Goal: Task Accomplishment & Management: Complete application form

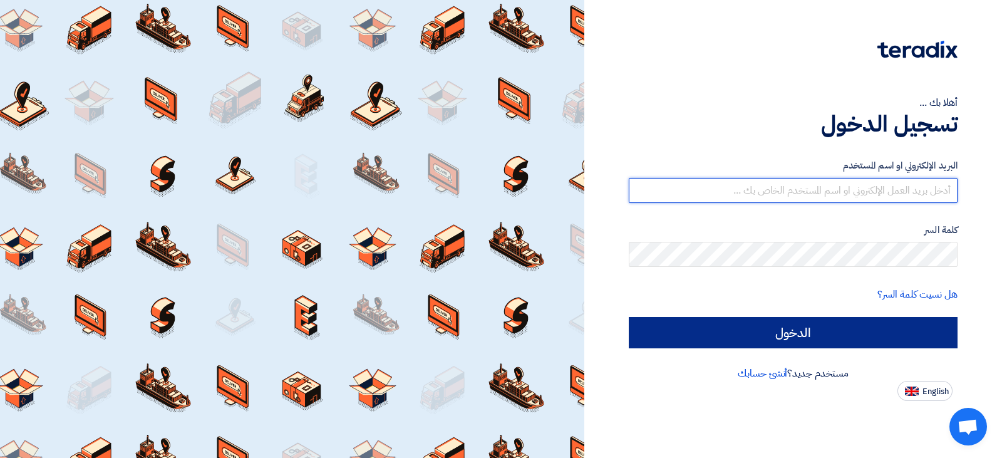
type input "[EMAIL_ADDRESS][DOMAIN_NAME]"
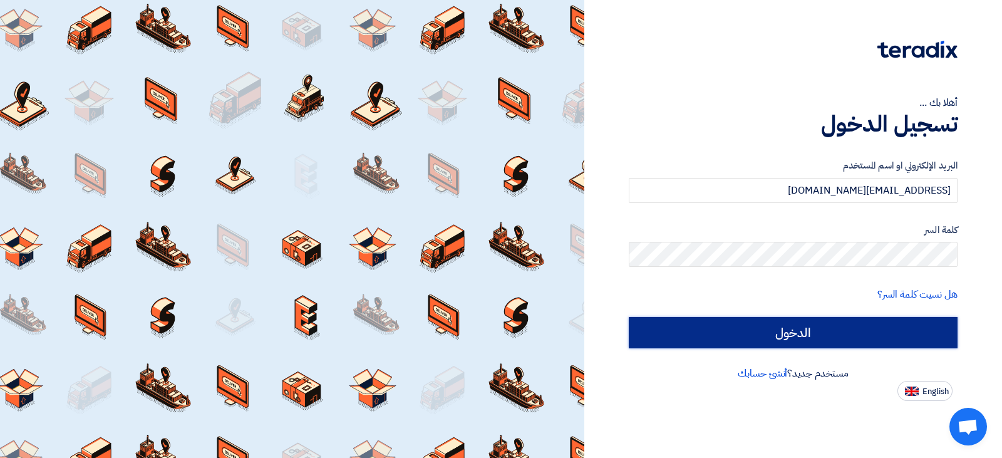
click at [750, 342] on input "الدخول" at bounding box center [793, 332] width 329 height 31
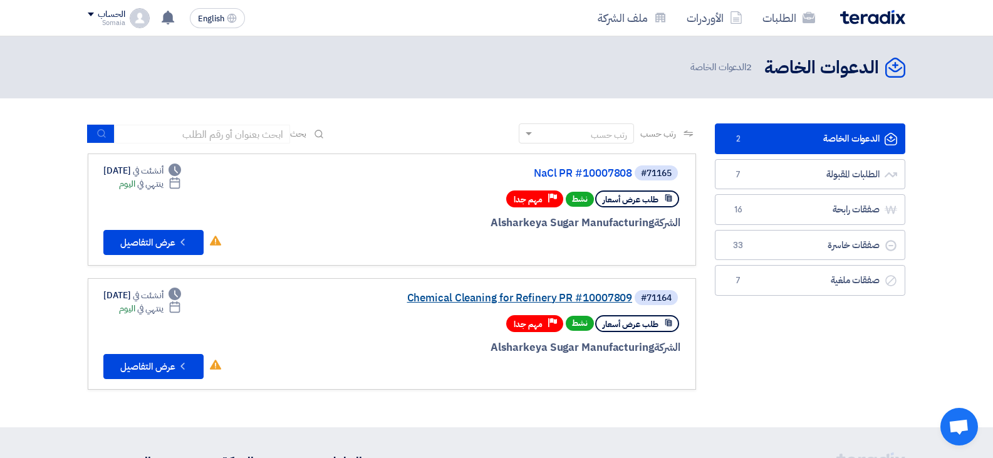
click at [490, 296] on link "Chemical Cleaning for Refinery PR #10007809" at bounding box center [506, 298] width 251 height 11
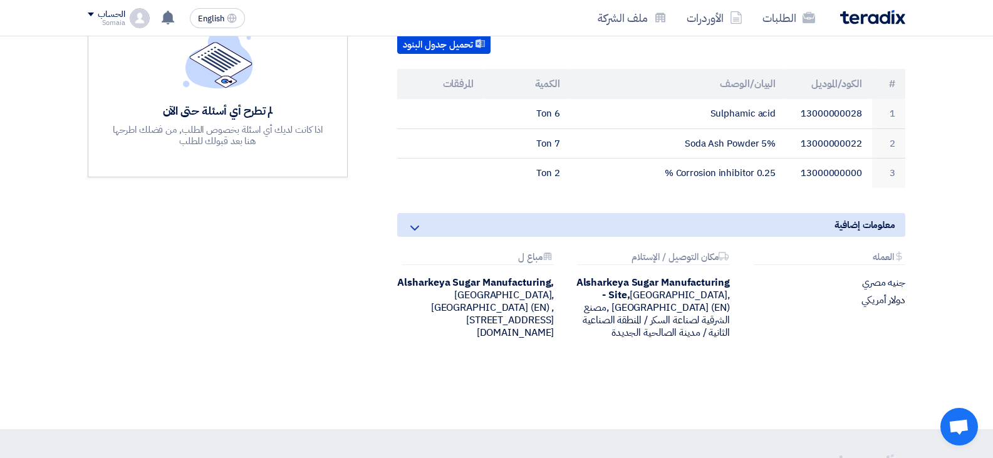
scroll to position [376, 0]
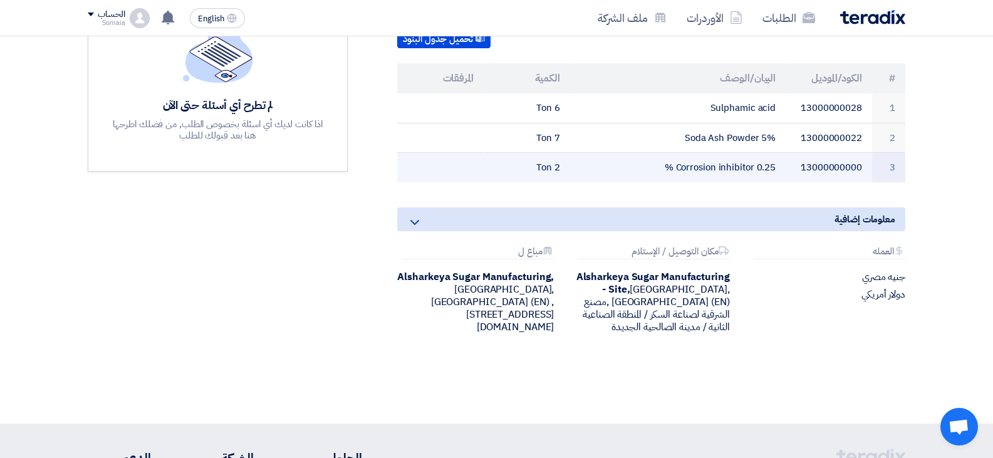
click at [838, 167] on td "13000000000" at bounding box center [829, 167] width 86 height 29
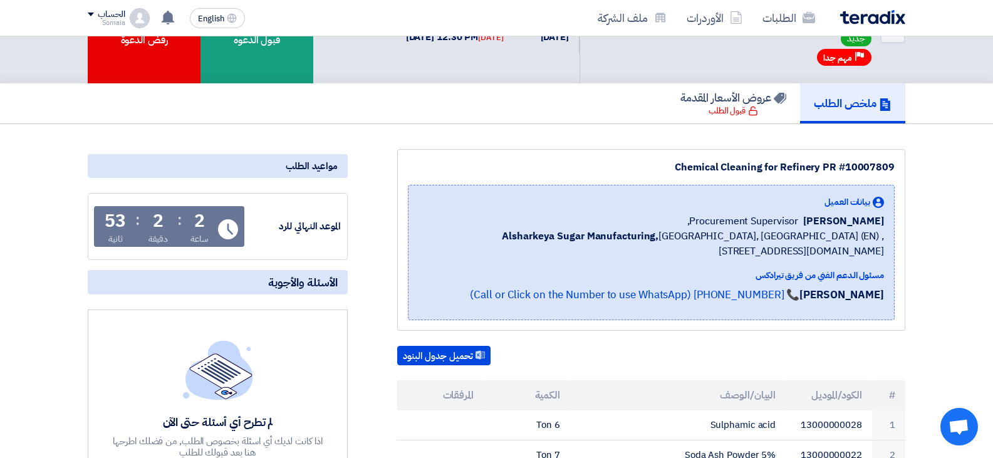
scroll to position [0, 0]
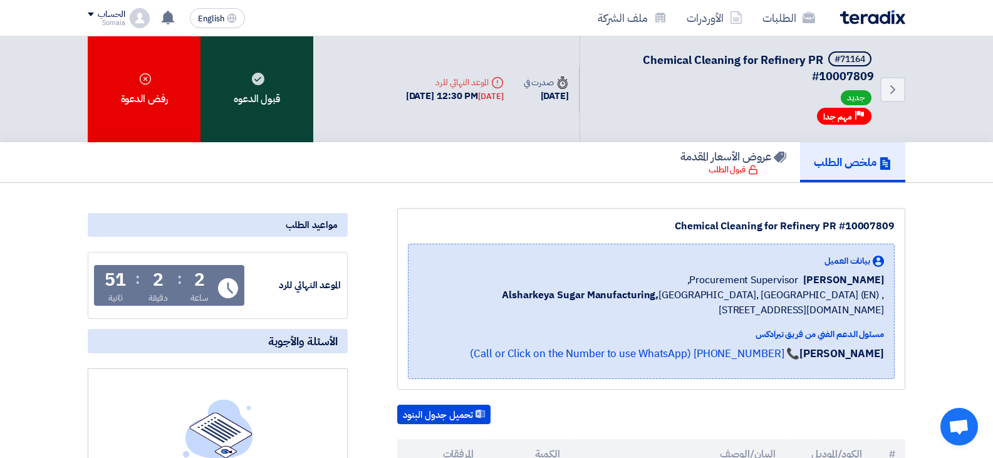
click at [257, 78] on use at bounding box center [258, 79] width 13 height 13
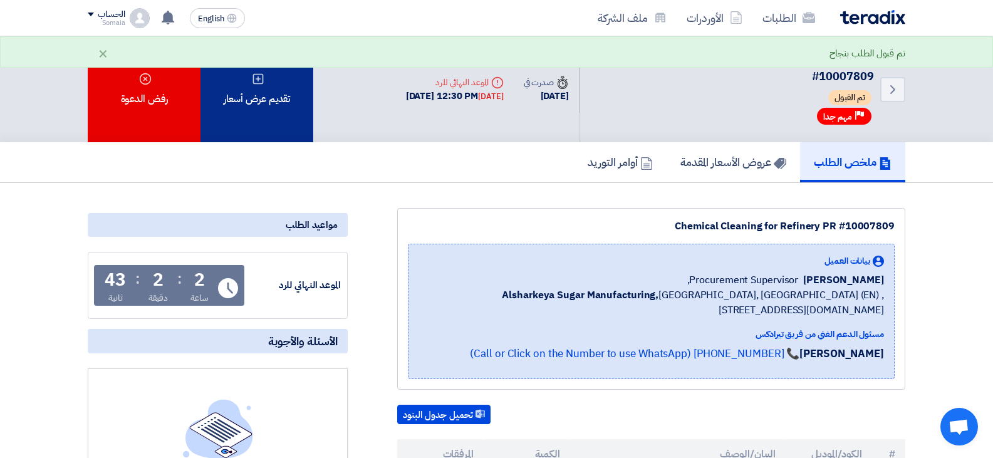
click at [234, 121] on div "تقديم عرض أسعار" at bounding box center [256, 89] width 113 height 106
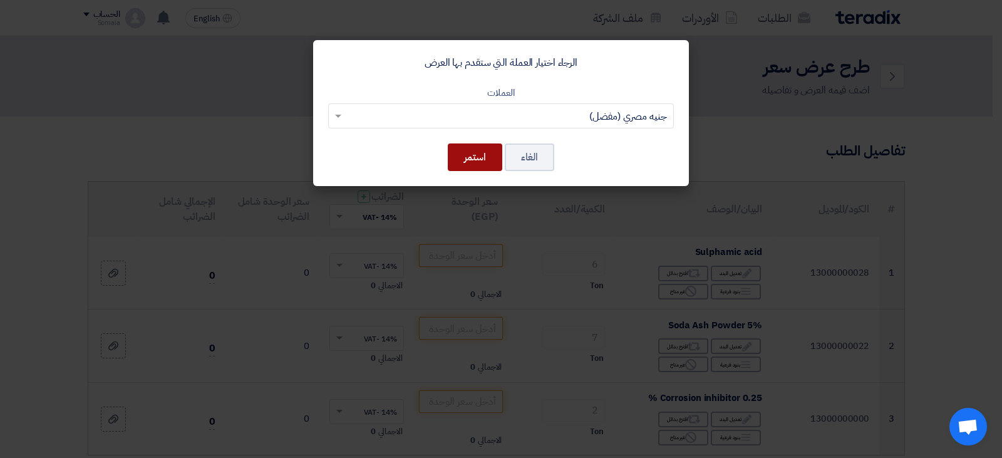
click at [481, 161] on button "استمر" at bounding box center [475, 157] width 54 height 28
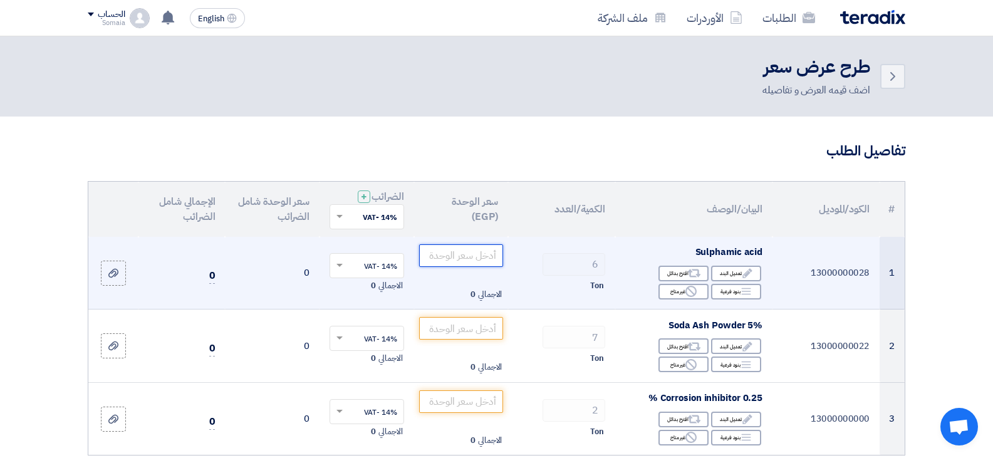
click at [452, 253] on input "number" at bounding box center [461, 255] width 85 height 23
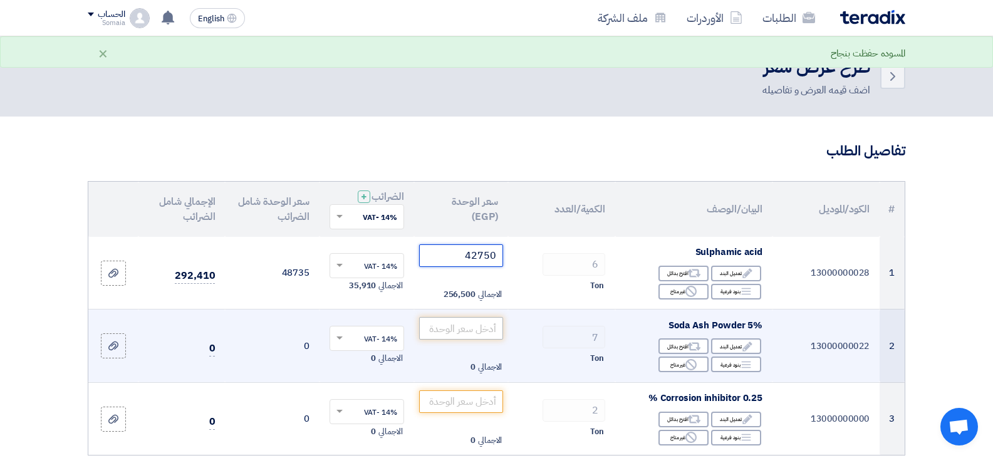
type input "42750"
click at [475, 328] on input "number" at bounding box center [461, 328] width 85 height 23
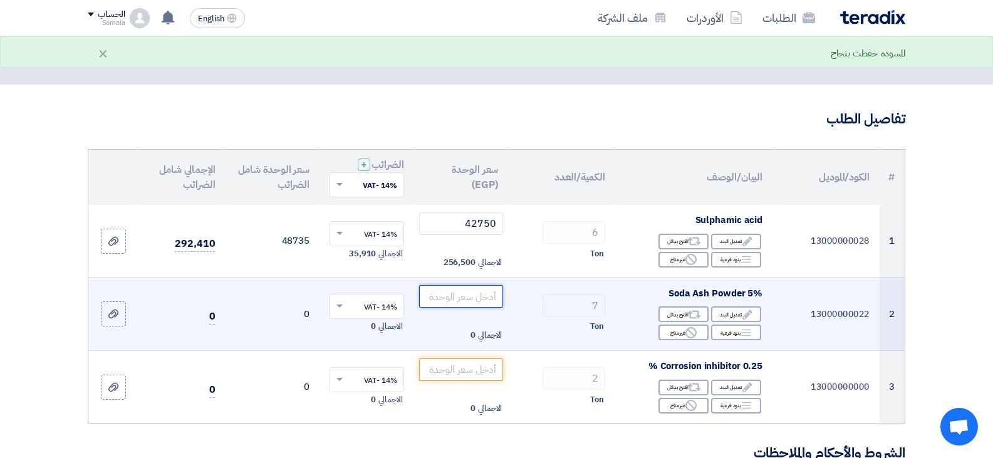
scroll to position [63, 0]
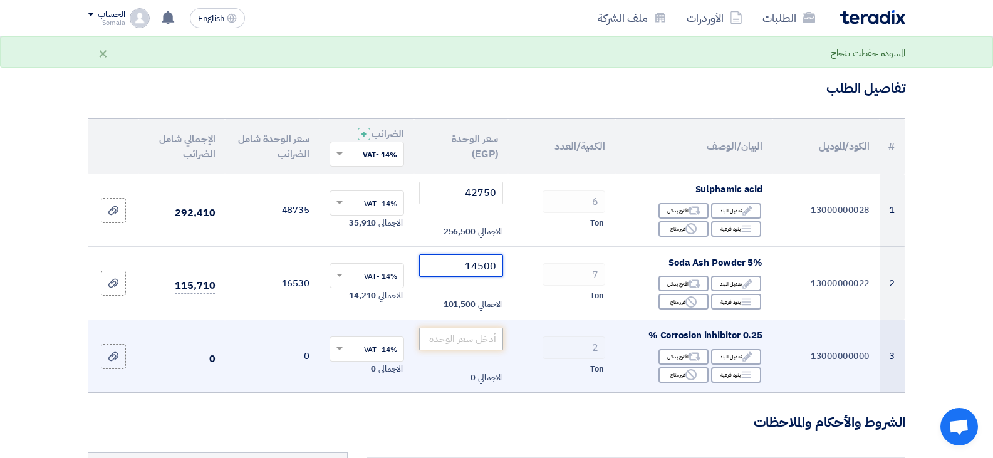
type input "14500"
click at [434, 341] on input "number" at bounding box center [461, 339] width 85 height 23
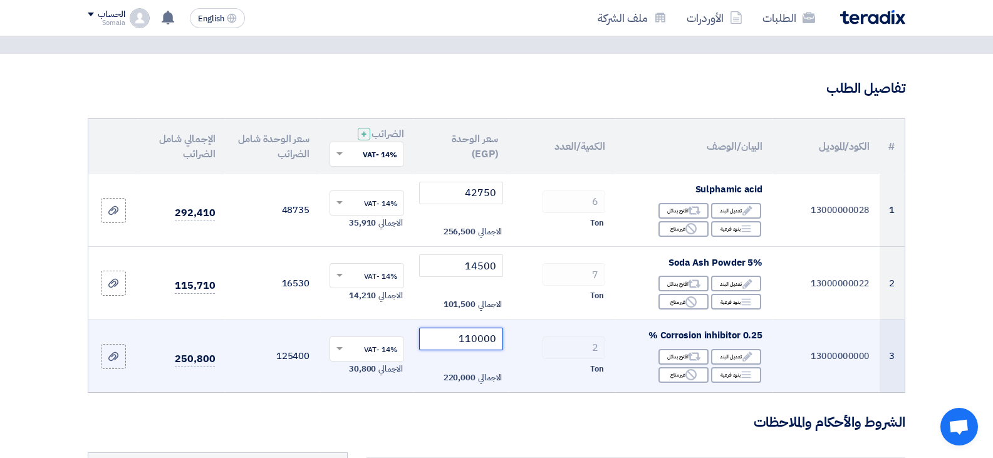
type input "110000"
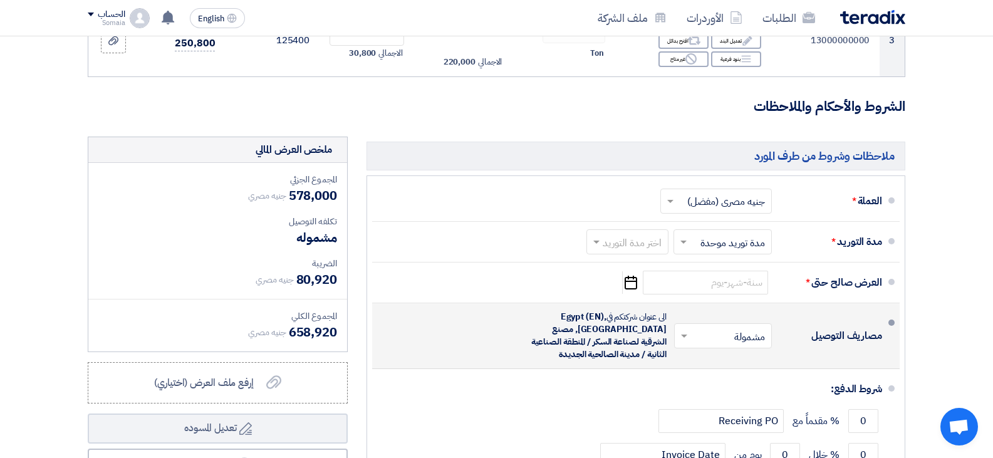
scroll to position [376, 0]
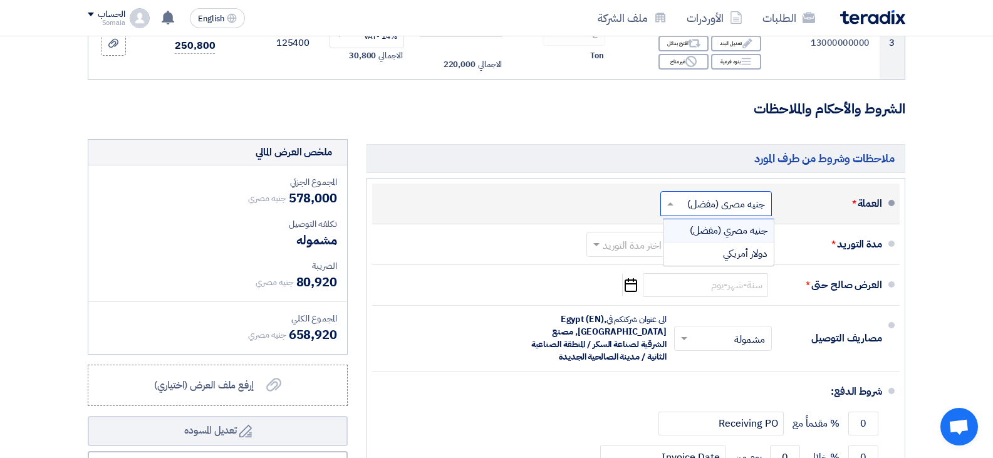
click at [665, 204] on span at bounding box center [669, 203] width 16 height 13
click at [704, 233] on div "جنيه مصري (مفضل)" at bounding box center [718, 230] width 110 height 23
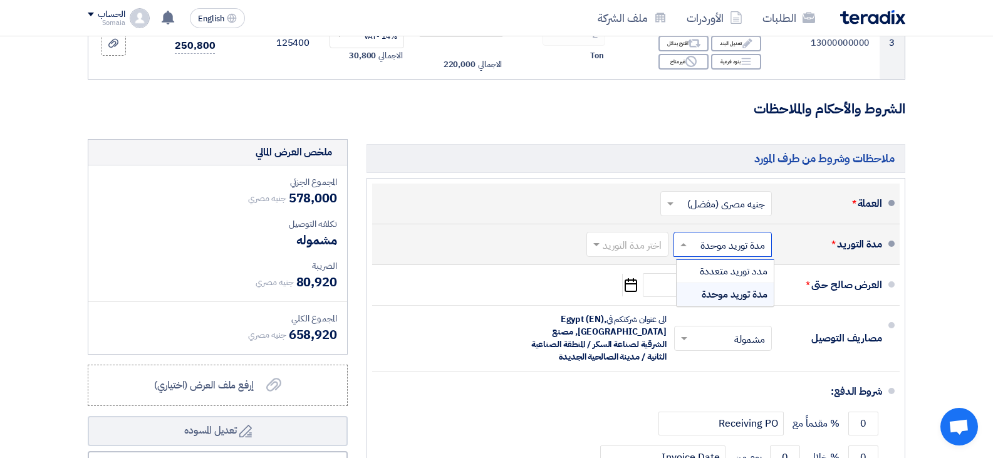
click at [695, 241] on input "text" at bounding box center [720, 245] width 92 height 18
click at [721, 293] on span "مدة توريد موحدة" at bounding box center [735, 294] width 66 height 15
click at [599, 245] on span at bounding box center [595, 244] width 16 height 13
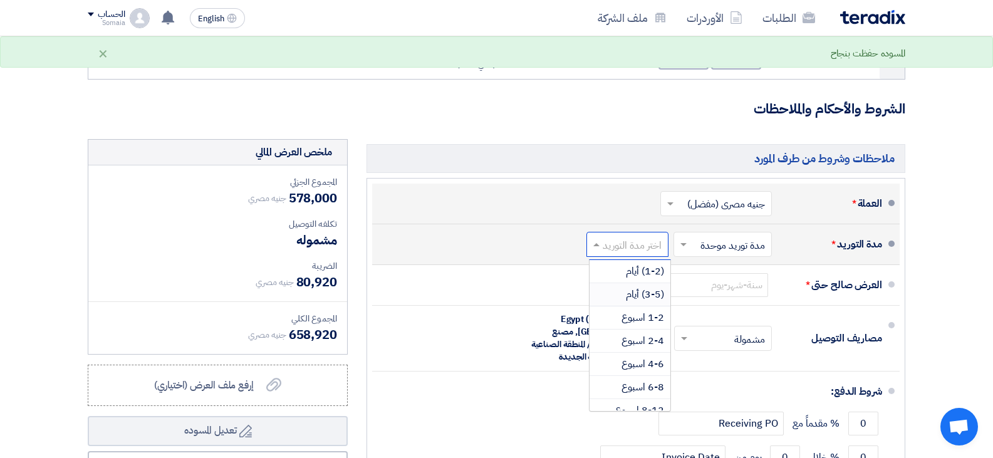
click at [634, 290] on span "(3-5) أيام" at bounding box center [645, 294] width 38 height 15
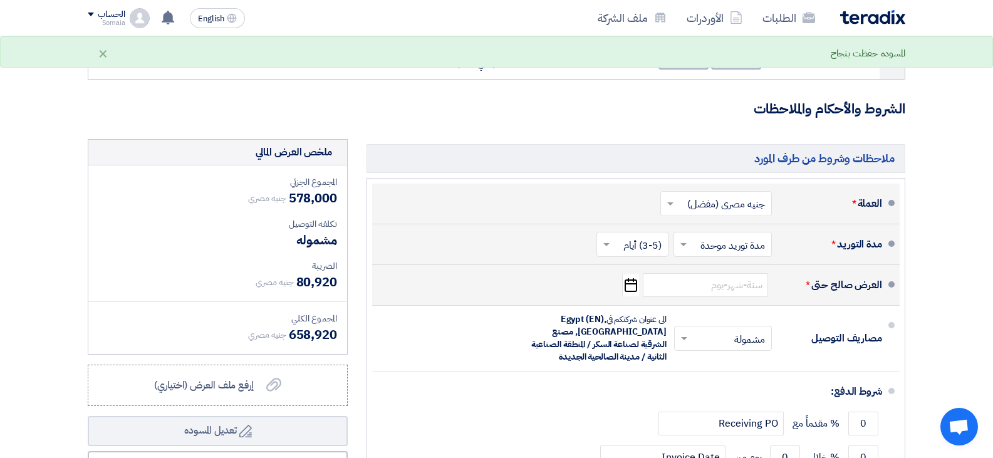
click at [631, 288] on icon "Pick a date" at bounding box center [630, 285] width 17 height 23
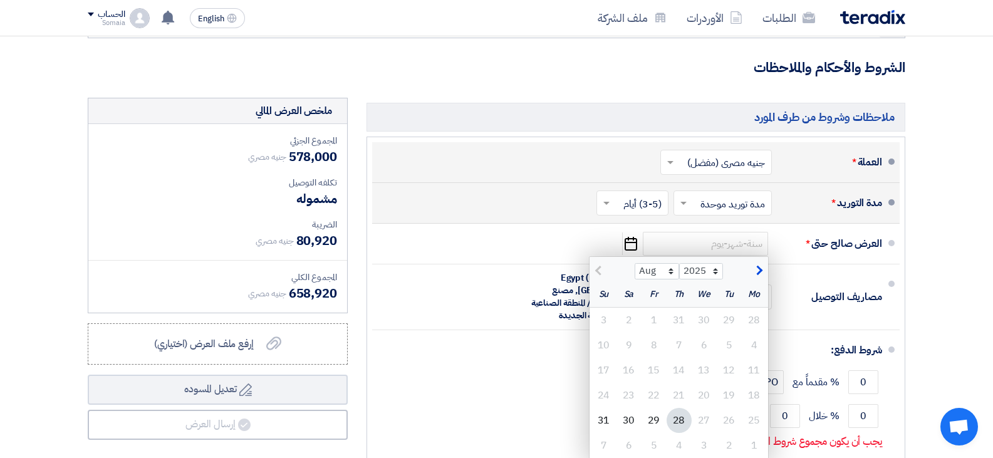
scroll to position [501, 0]
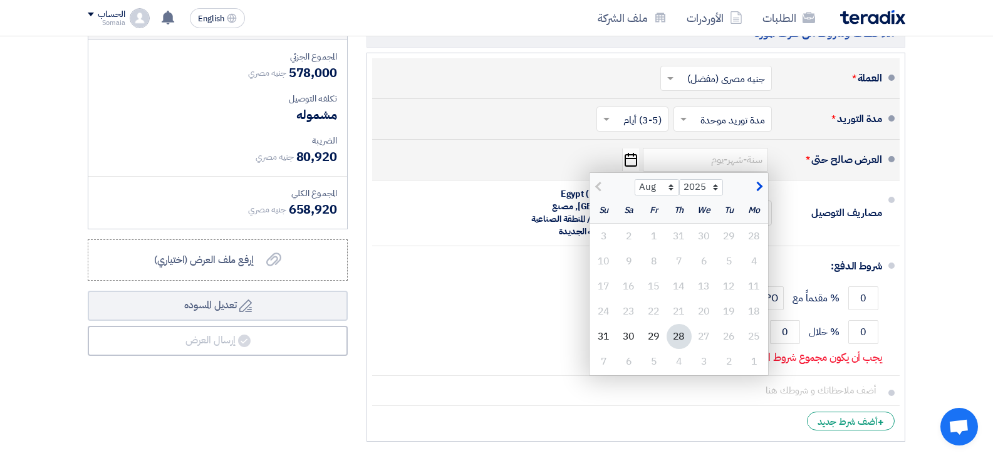
click at [678, 338] on div "28" at bounding box center [679, 336] width 25 height 25
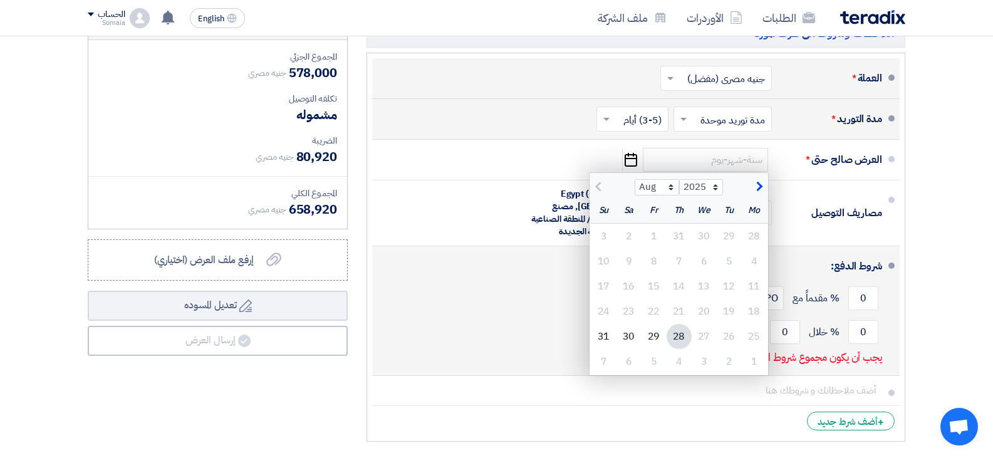
type input "[DATE]"
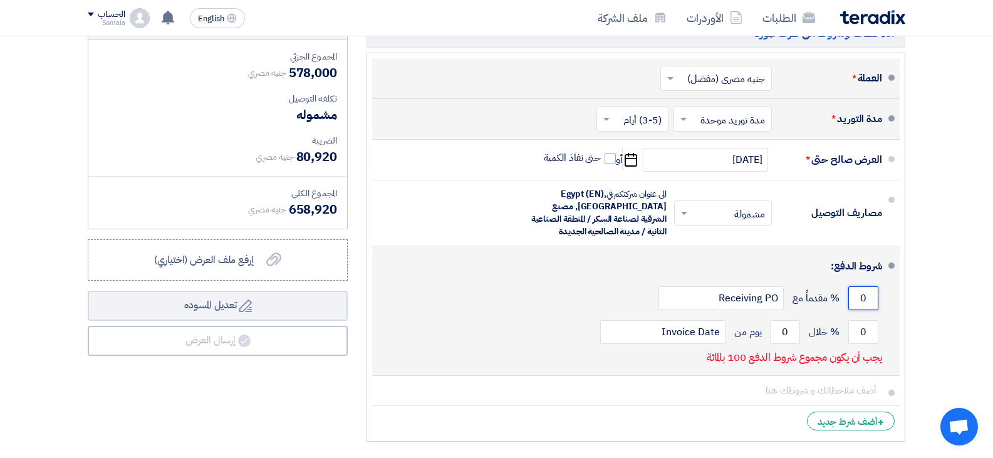
click at [861, 296] on input "0" at bounding box center [863, 298] width 30 height 24
click at [858, 328] on input "0" at bounding box center [863, 332] width 30 height 24
click at [858, 329] on input "0" at bounding box center [863, 332] width 30 height 24
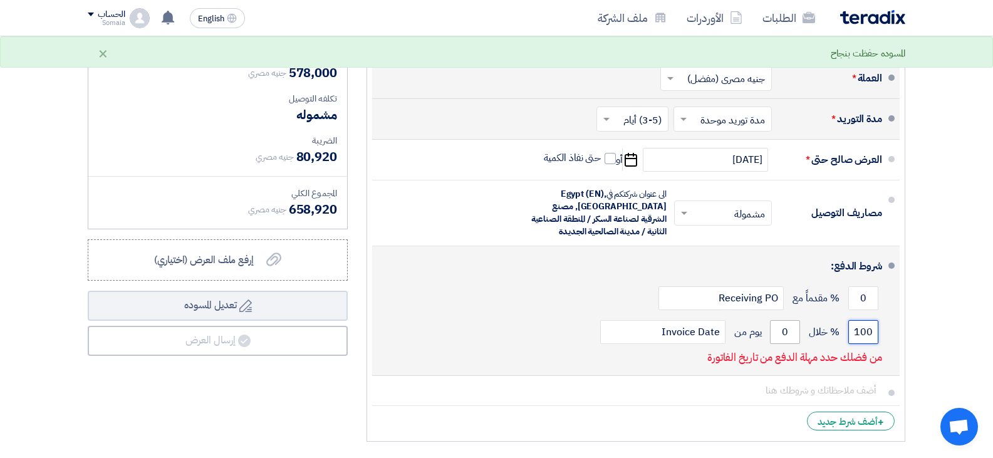
type input "100"
drag, startPoint x: 791, startPoint y: 331, endPoint x: 780, endPoint y: 331, distance: 10.6
click at [780, 331] on input "0" at bounding box center [785, 332] width 30 height 24
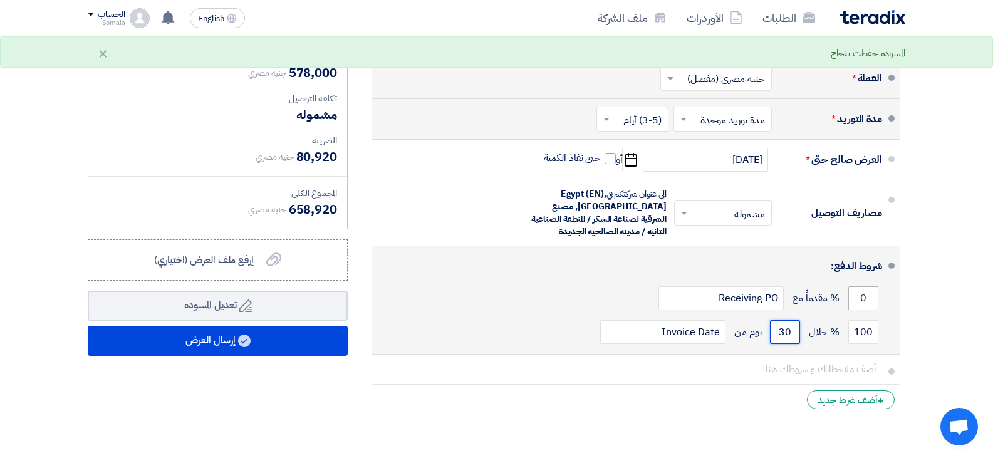
type input "30"
drag, startPoint x: 864, startPoint y: 309, endPoint x: 857, endPoint y: 309, distance: 6.9
click at [857, 309] on input "0" at bounding box center [863, 298] width 30 height 24
click at [546, 316] on div "100 % خلال 30 يوم من Invoice Date" at bounding box center [632, 332] width 500 height 34
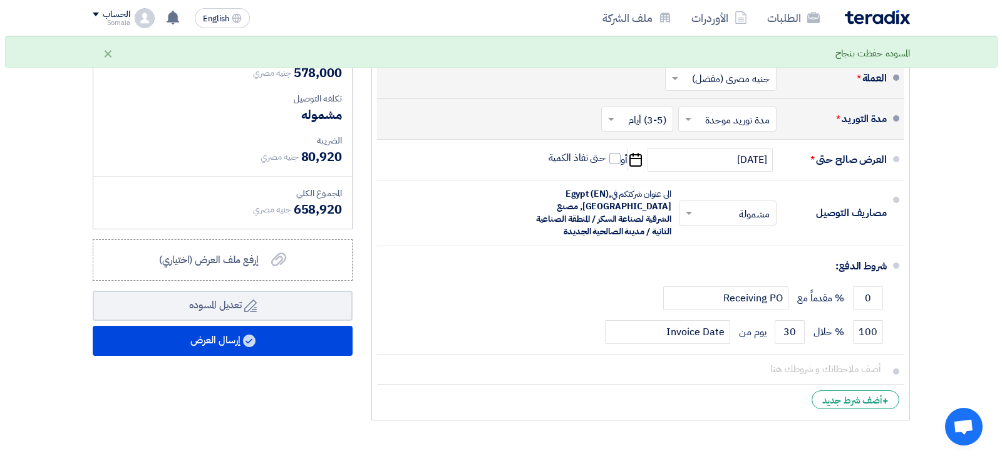
scroll to position [689, 0]
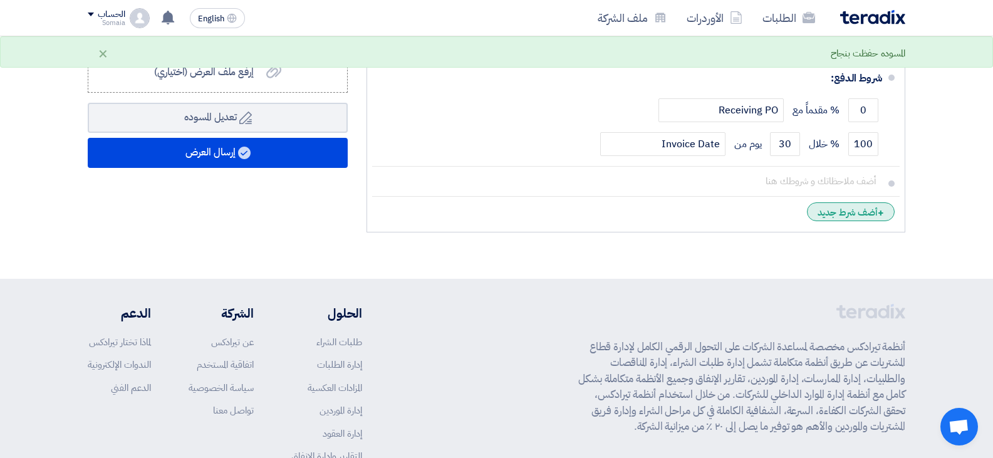
click at [833, 213] on div "+ أضف شرط جديد" at bounding box center [851, 211] width 88 height 19
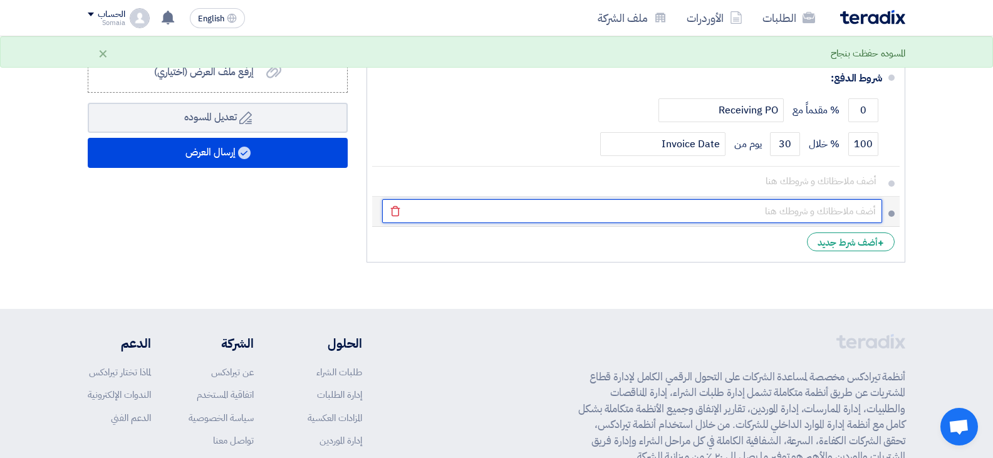
click at [763, 202] on input "text" at bounding box center [632, 211] width 500 height 24
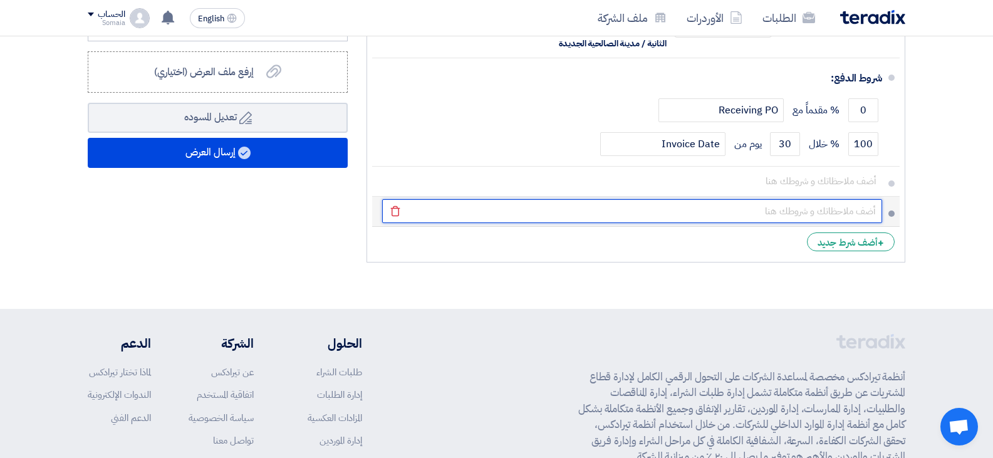
type input "فى حالة تغير سعر صرف العملة الاجنبية (سعر الدولار امريكى ) يتم تعديل السعر وارس…"
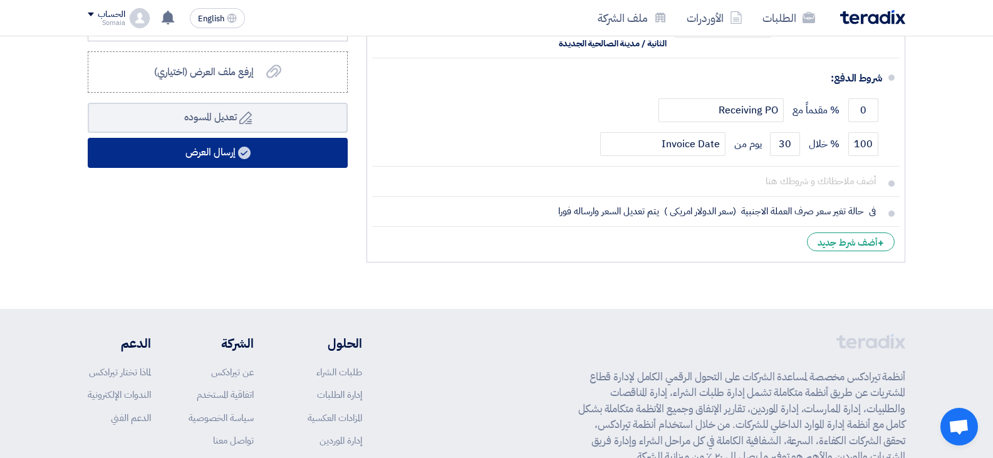
click at [218, 161] on button "إرسال العرض" at bounding box center [218, 153] width 260 height 30
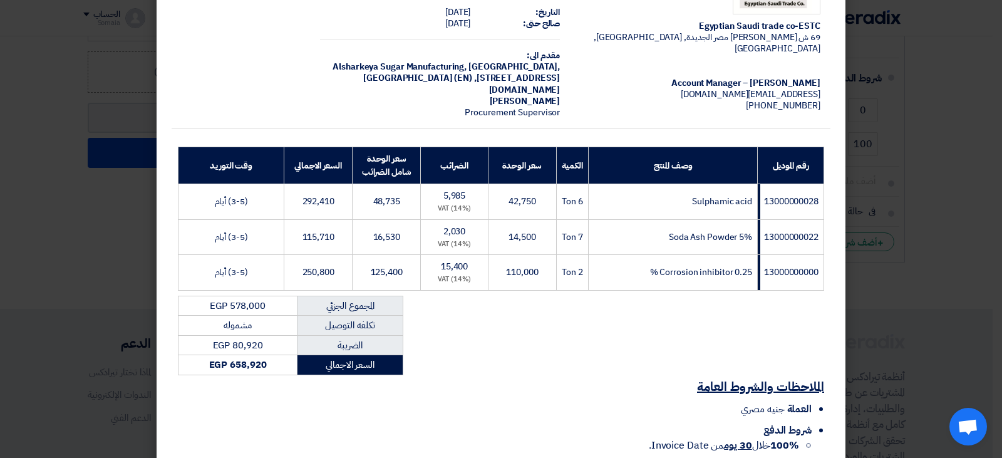
scroll to position [176, 0]
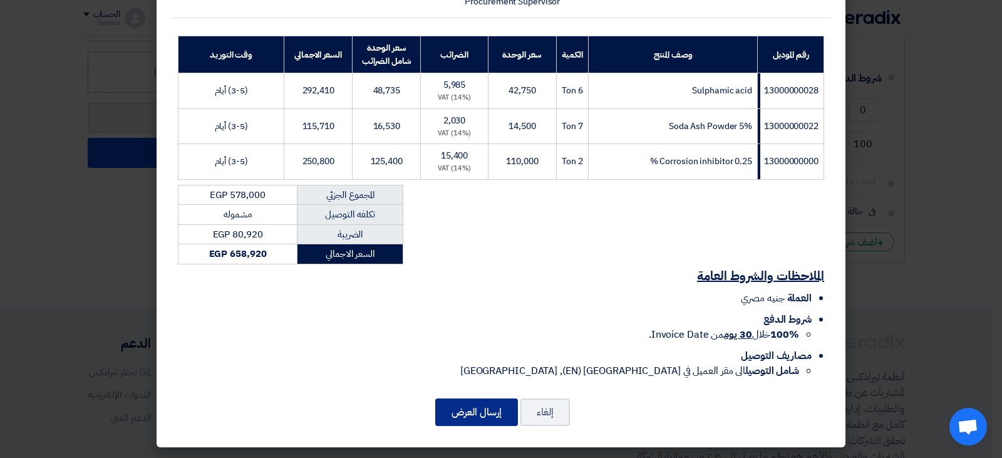
click at [501, 413] on button "إرسال العرض" at bounding box center [476, 412] width 83 height 28
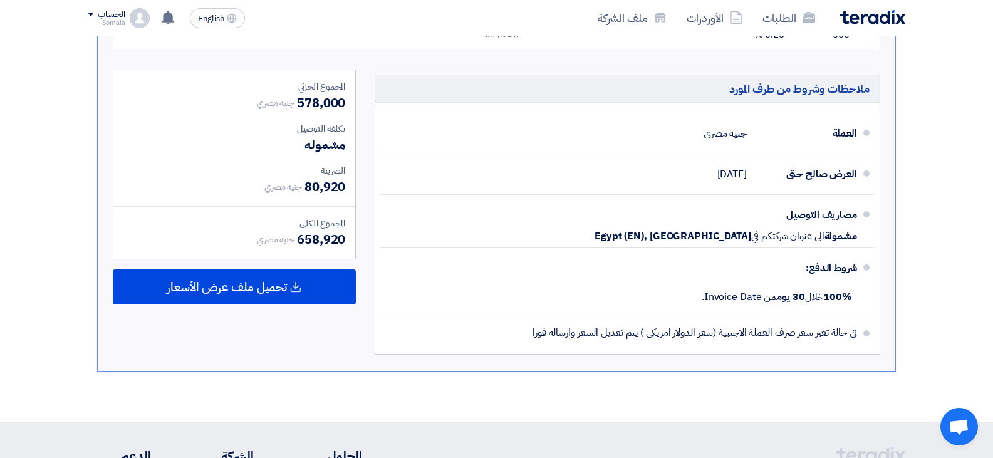
scroll to position [540, 0]
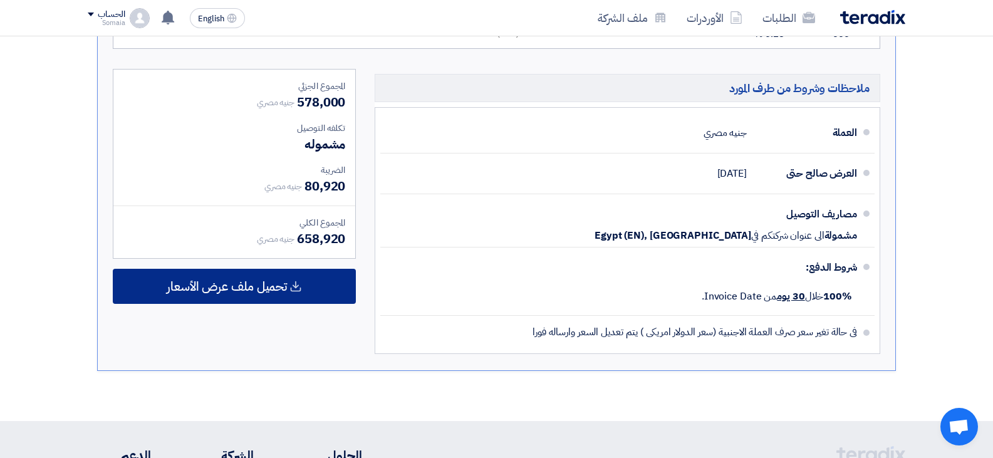
click at [240, 296] on div "تحميل ملف عرض الأسعار" at bounding box center [234, 286] width 243 height 35
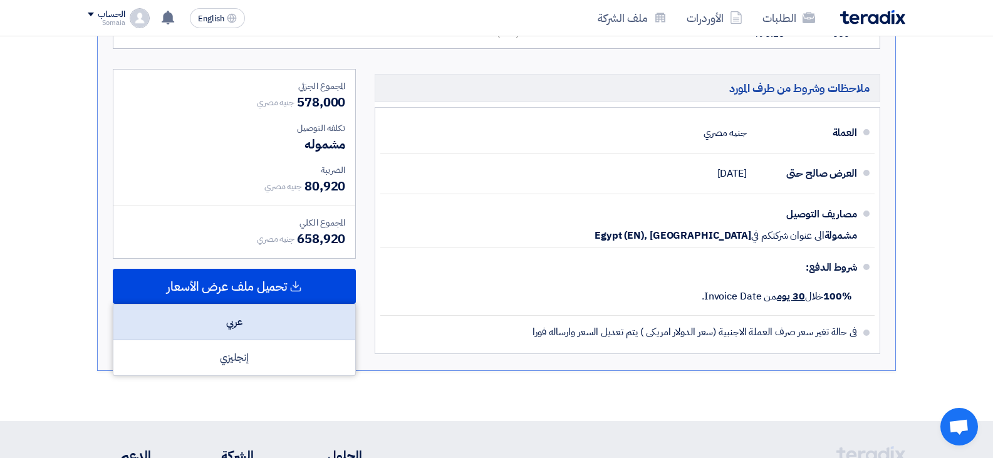
click at [244, 318] on div "عربي" at bounding box center [234, 322] width 242 height 36
